Goal: Find specific page/section: Find specific page/section

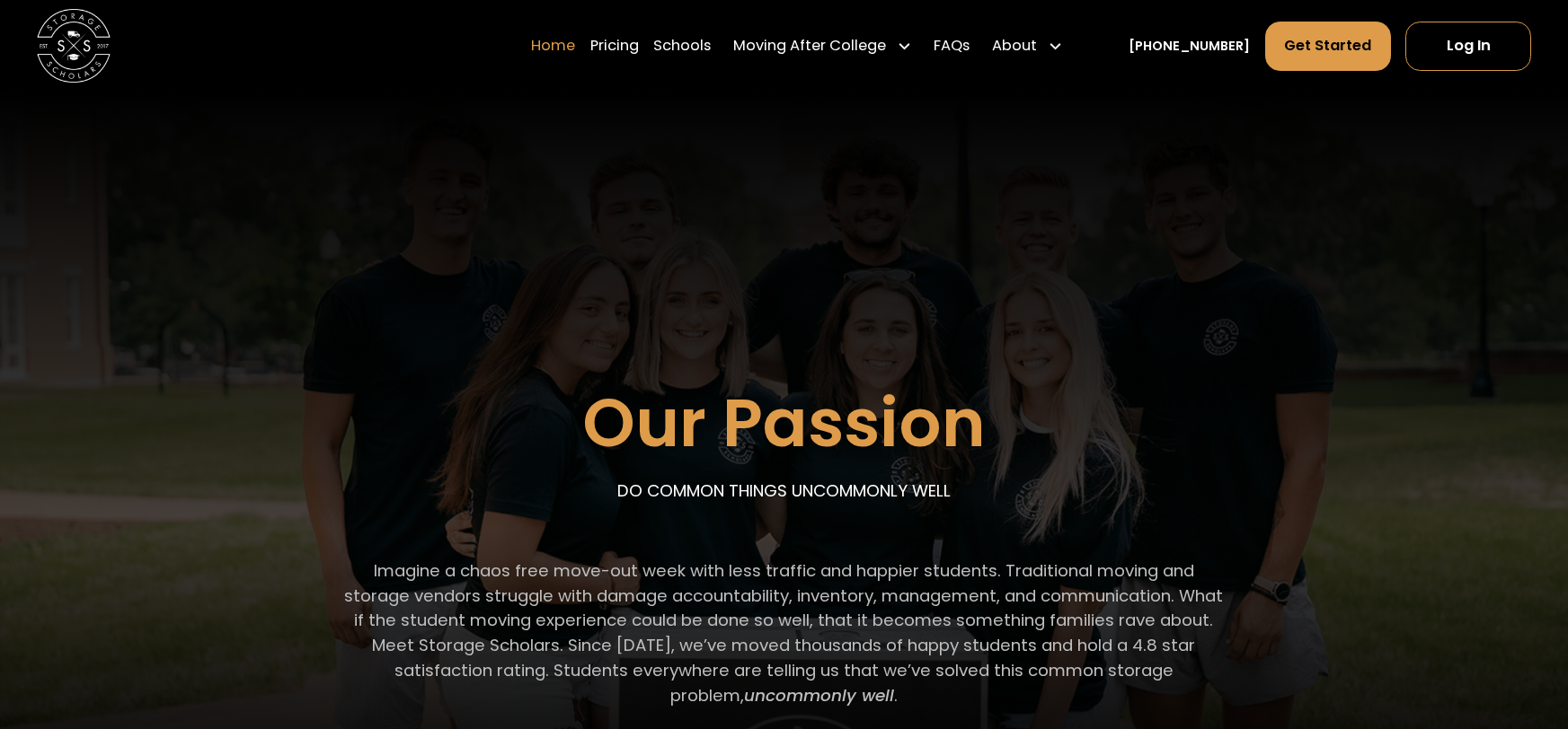
click at [575, 52] on link "Home" at bounding box center [553, 47] width 44 height 52
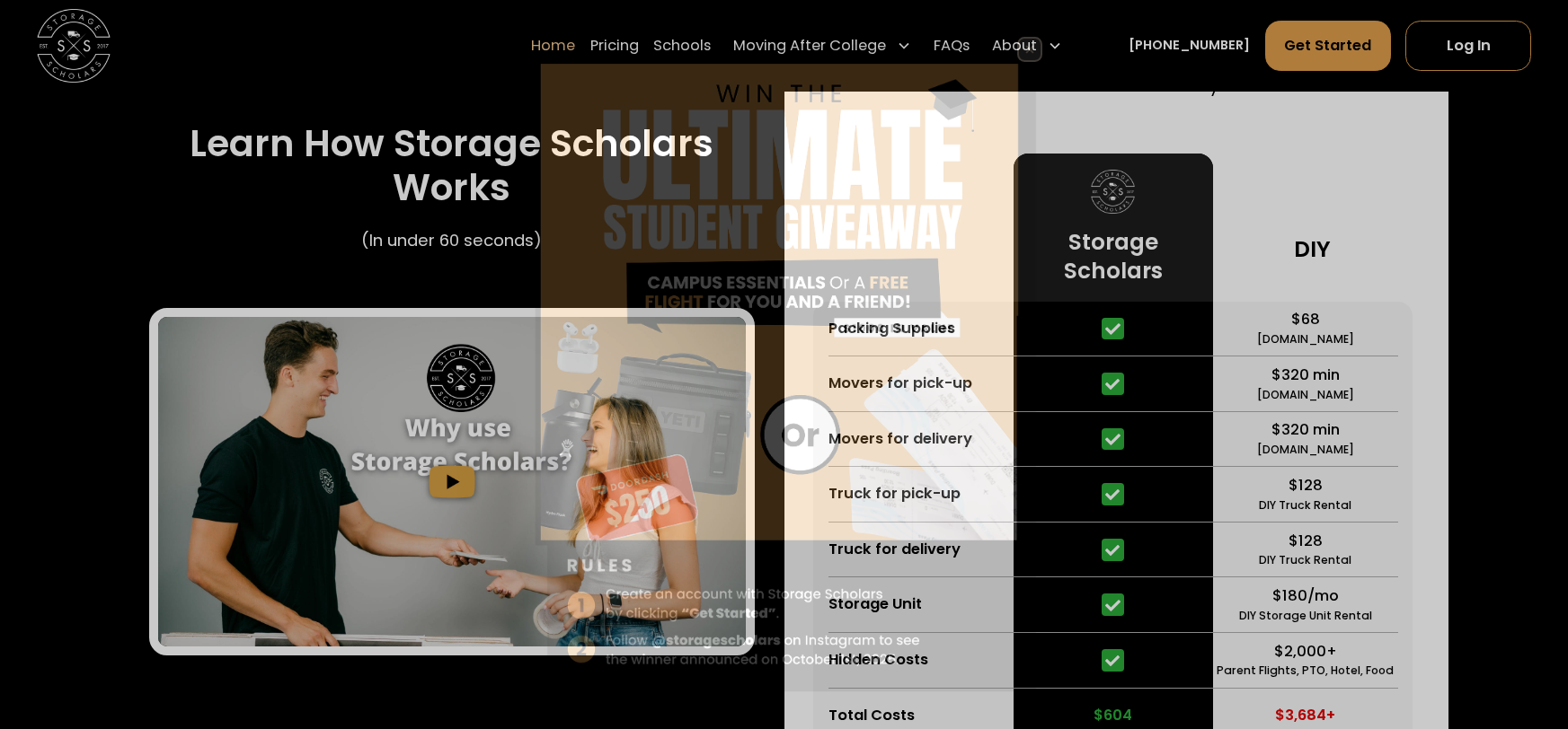
scroll to position [3584, 0]
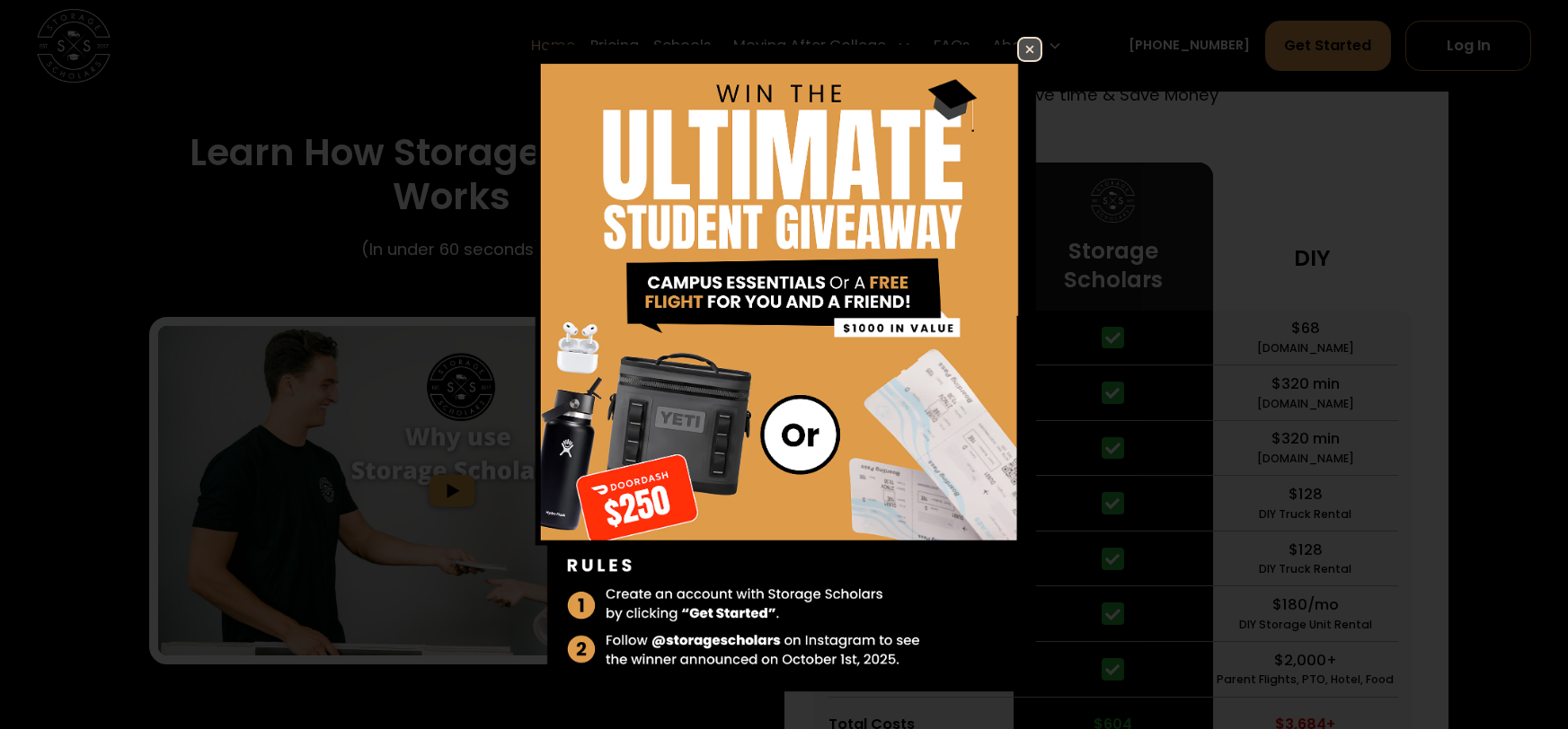
click at [1019, 44] on img at bounding box center [1030, 50] width 22 height 22
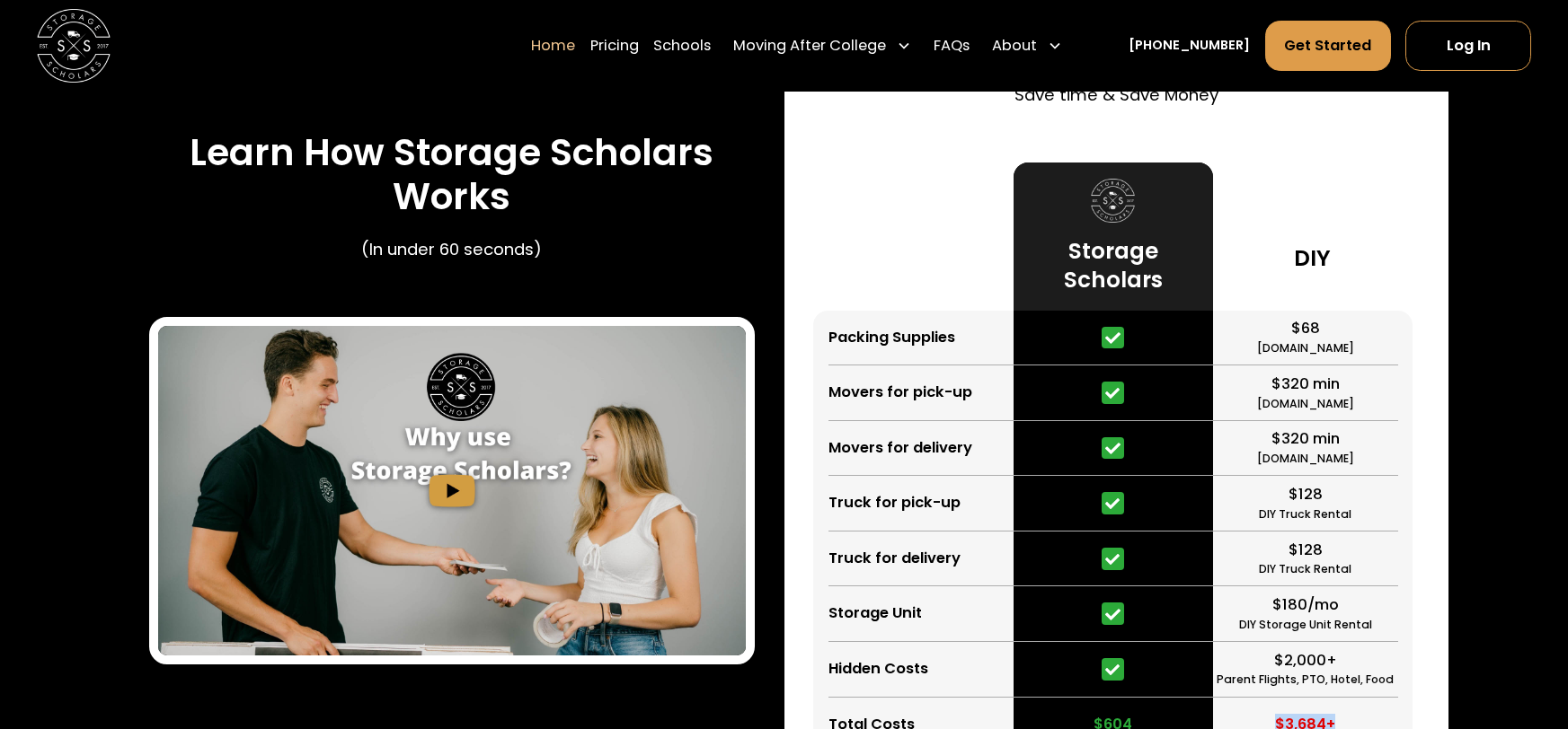
drag, startPoint x: 1345, startPoint y: 569, endPoint x: 1259, endPoint y: 591, distance: 88.8
click at [1259, 697] on div "$3,684+" at bounding box center [1305, 725] width 185 height 55
click at [1261, 697] on div "$3,684+" at bounding box center [1305, 725] width 185 height 55
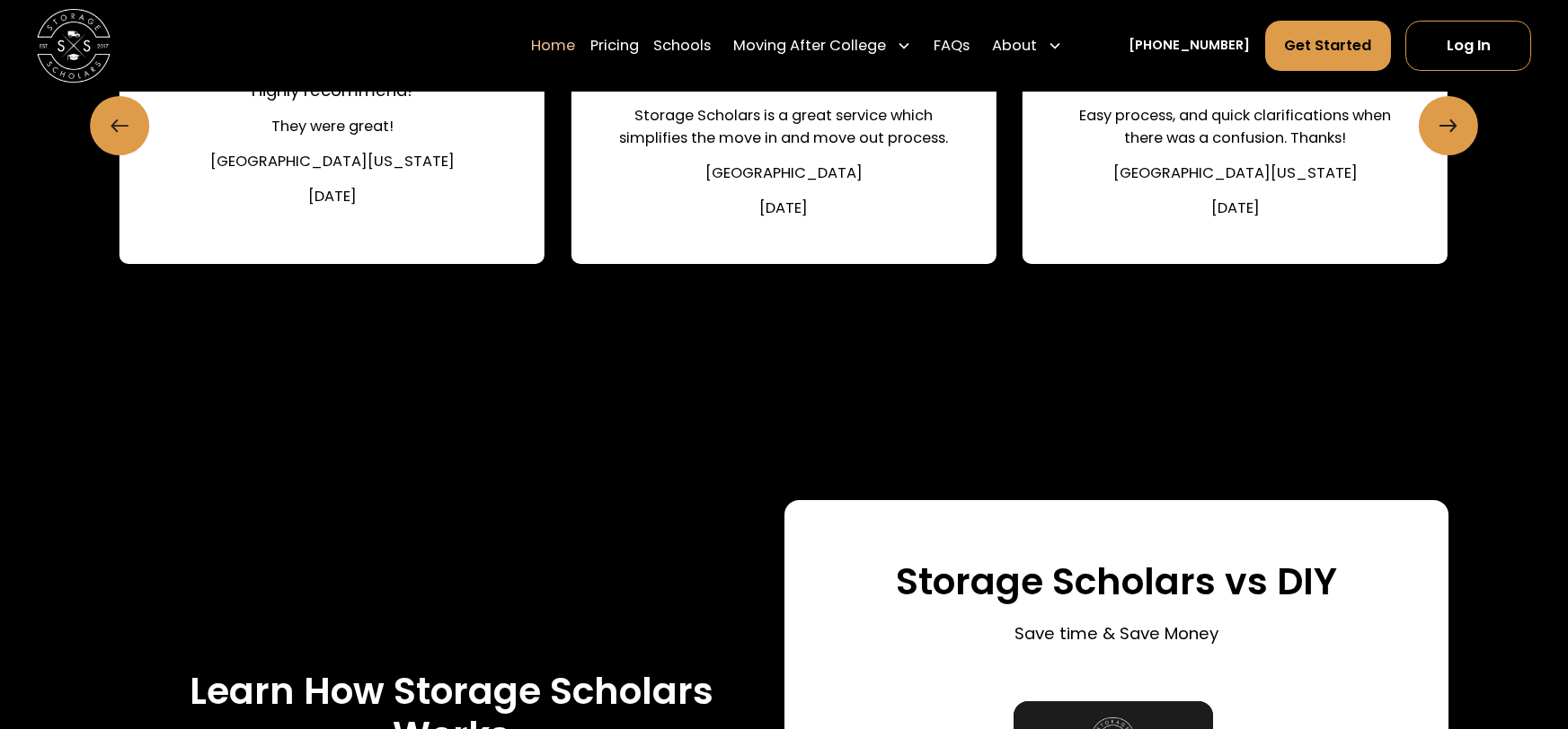
scroll to position [3269, 0]
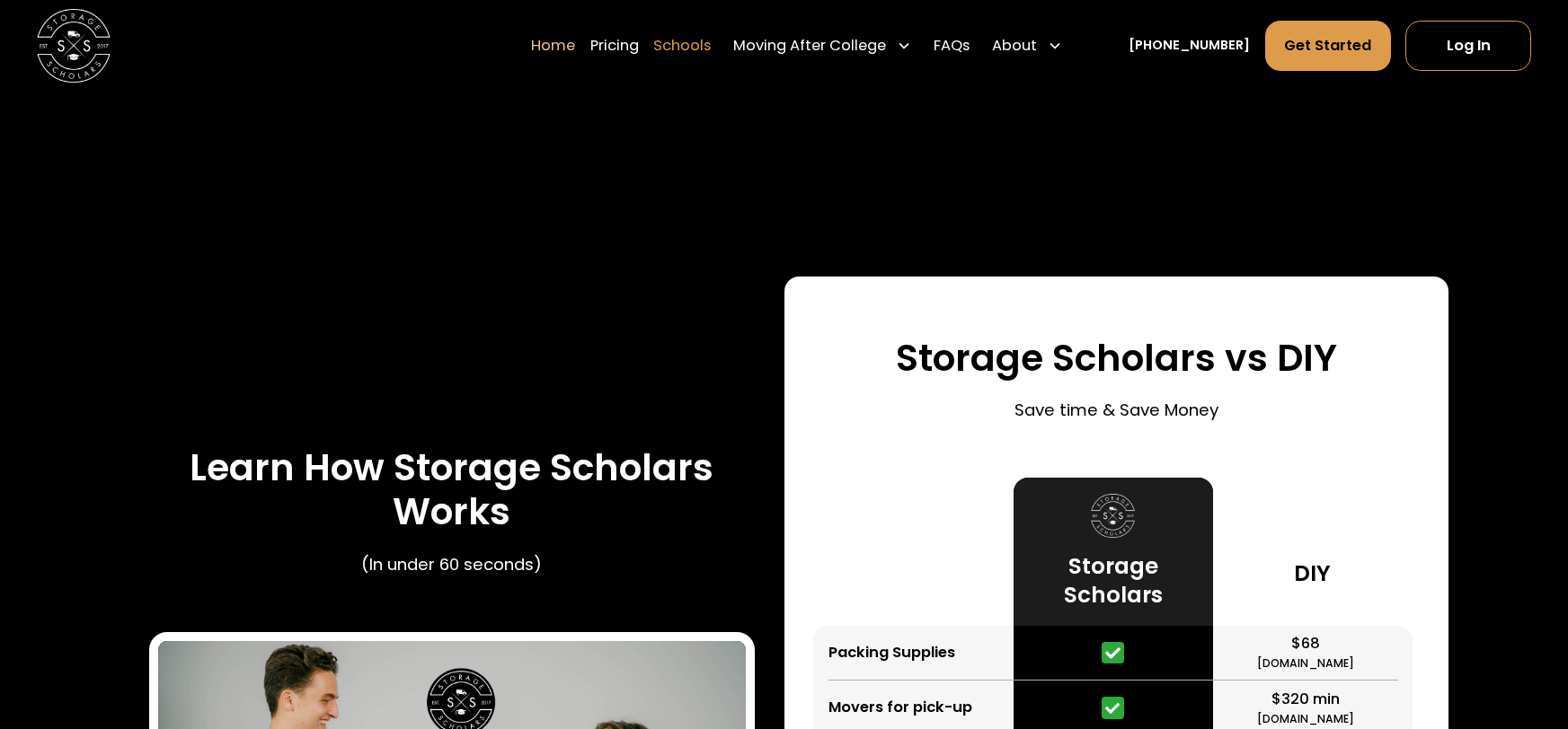
click at [711, 50] on link "Schools" at bounding box center [682, 47] width 57 height 52
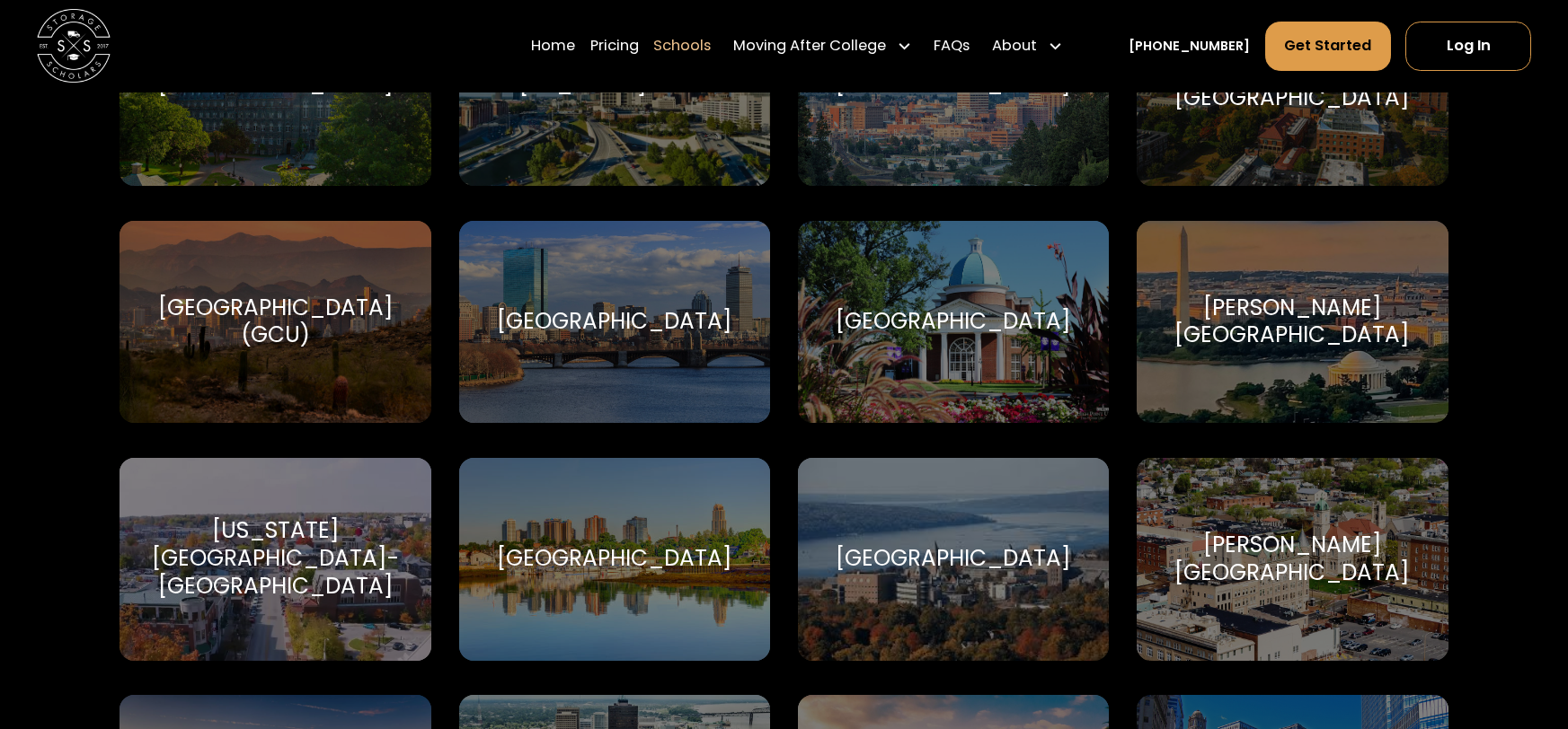
scroll to position [3819, 0]
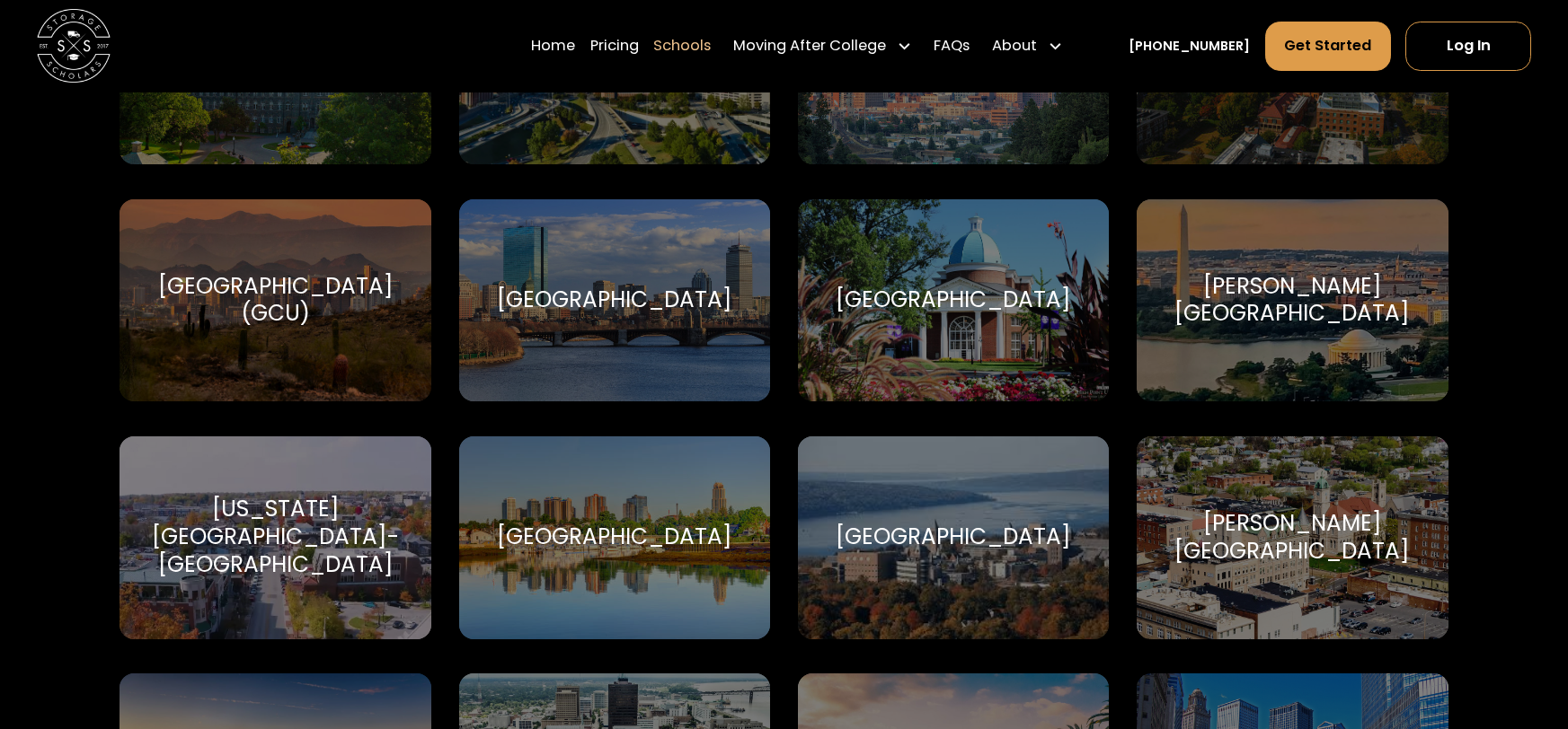
click at [668, 553] on div "Iona University Iona University" at bounding box center [615, 538] width 311 height 203
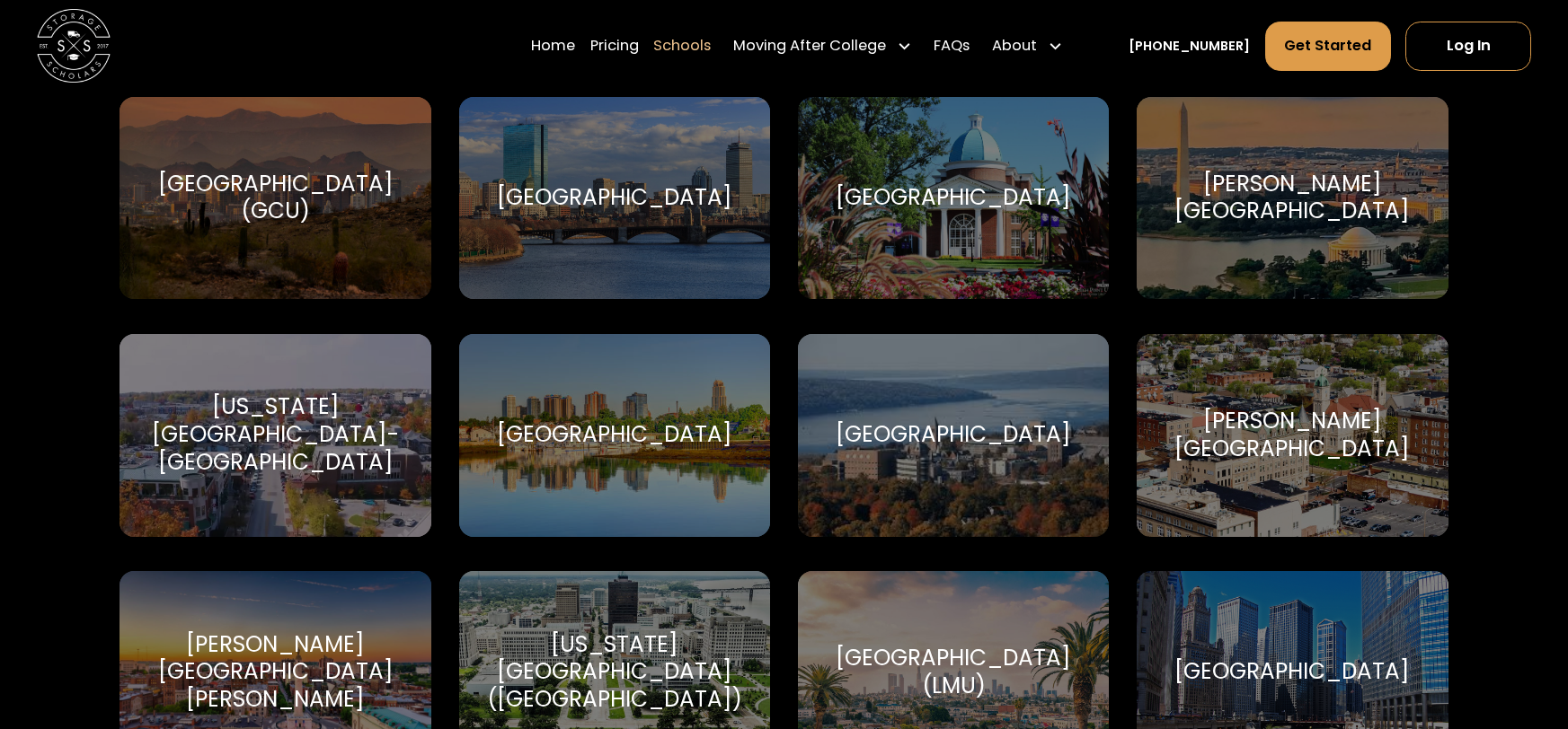
scroll to position [3905, 0]
